Goal: Task Accomplishment & Management: Manage account settings

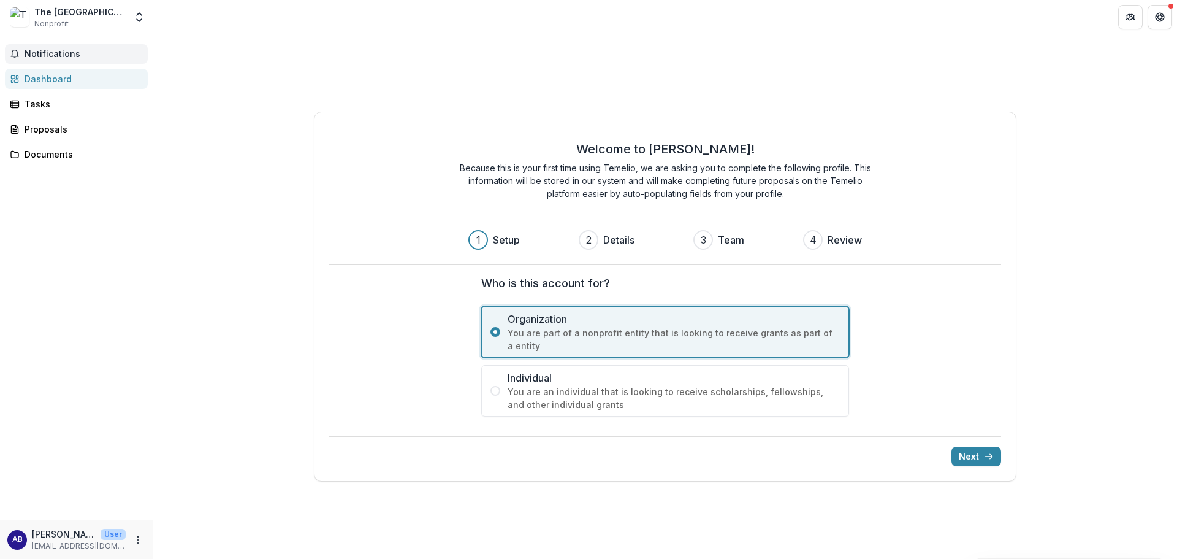
click at [58, 55] on span "Notifications" at bounding box center [84, 54] width 118 height 10
click at [535, 77] on div "Welcome to [PERSON_NAME]! Because this is your first time using Temelio, we are…" at bounding box center [665, 296] width 1024 height 524
click at [58, 53] on span "Notifications" at bounding box center [84, 54] width 118 height 10
click at [1169, 14] on button "Get Help" at bounding box center [1160, 17] width 25 height 25
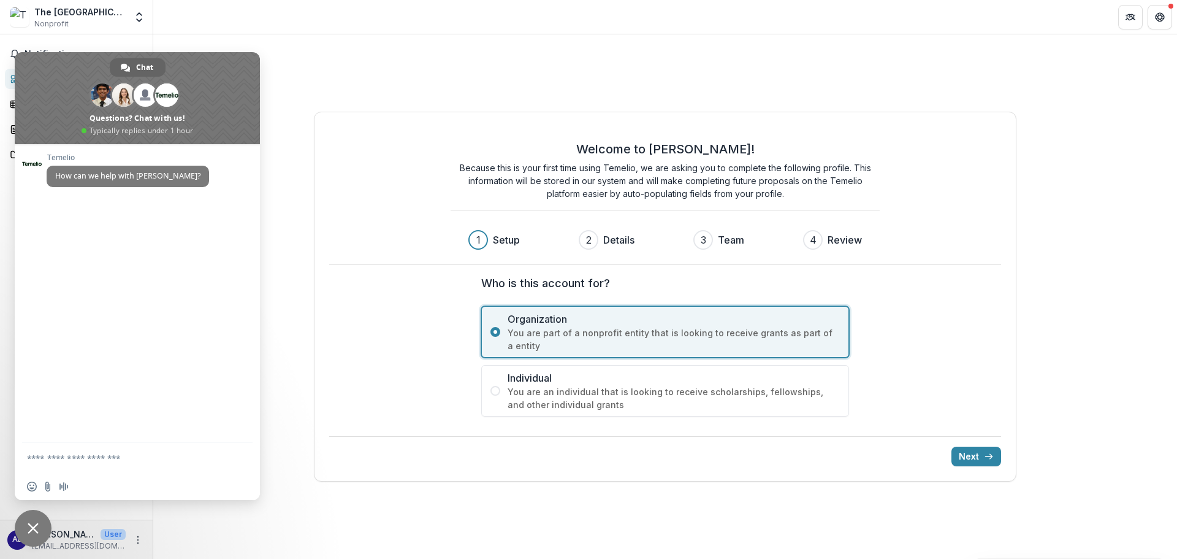
click at [59, 20] on span "Nonprofit" at bounding box center [51, 23] width 34 height 11
drag, startPoint x: 197, startPoint y: 18, endPoint x: 214, endPoint y: 18, distance: 16.6
click at [214, 18] on header at bounding box center [665, 17] width 1024 height 34
click at [39, 520] on span "Close chat" at bounding box center [33, 528] width 37 height 37
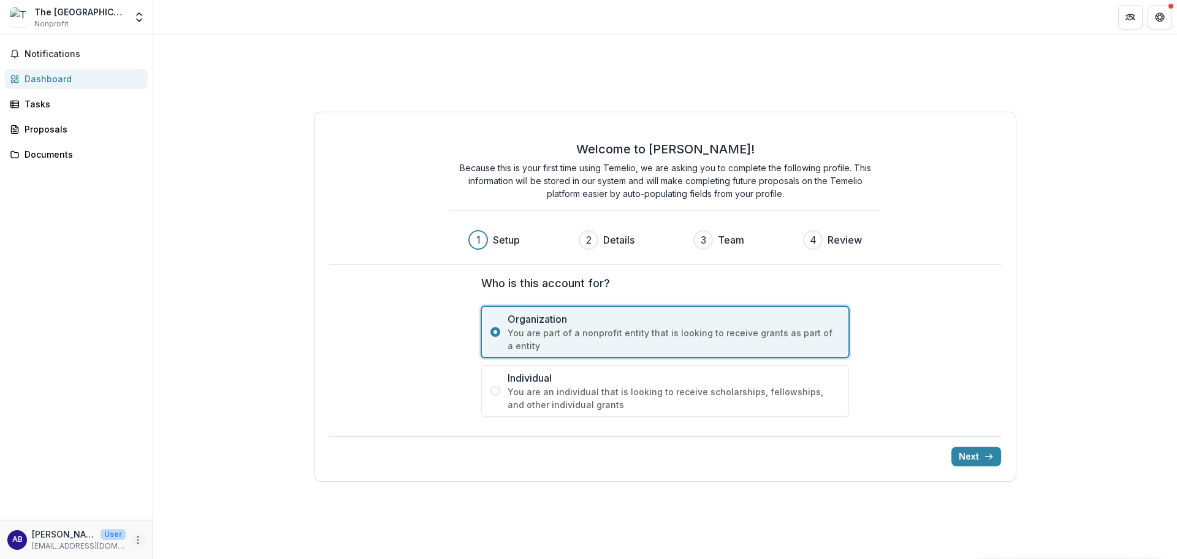
click at [143, 538] on button "More" at bounding box center [138, 539] width 15 height 15
click at [197, 528] on button "Logout" at bounding box center [218, 534] width 131 height 20
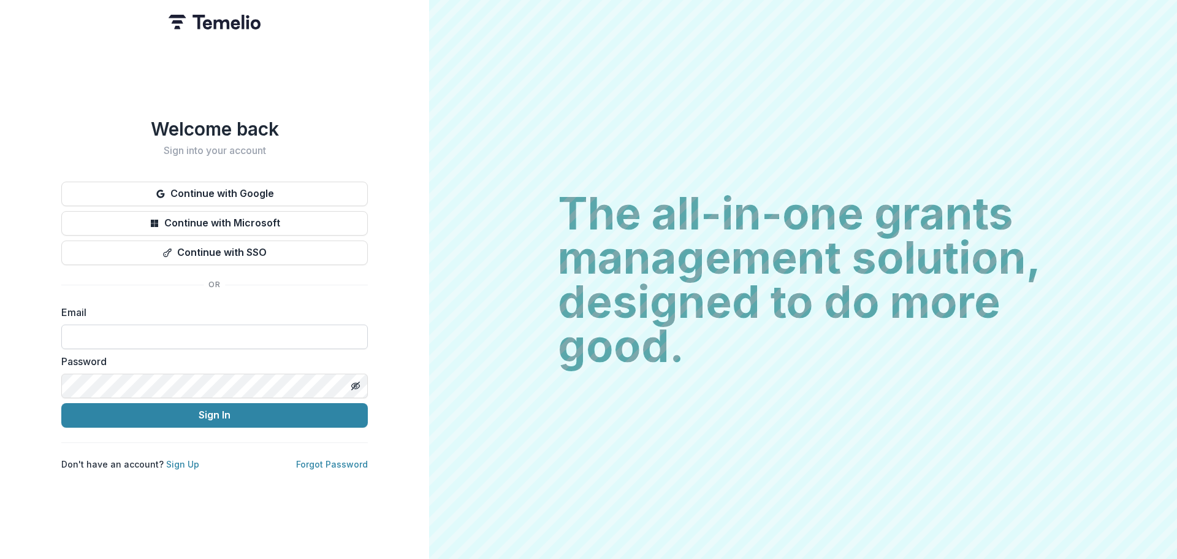
click at [109, 339] on input at bounding box center [214, 336] width 307 height 25
type input "**********"
click at [61, 403] on button "Sign In" at bounding box center [214, 415] width 307 height 25
